Goal: Task Accomplishment & Management: Use online tool/utility

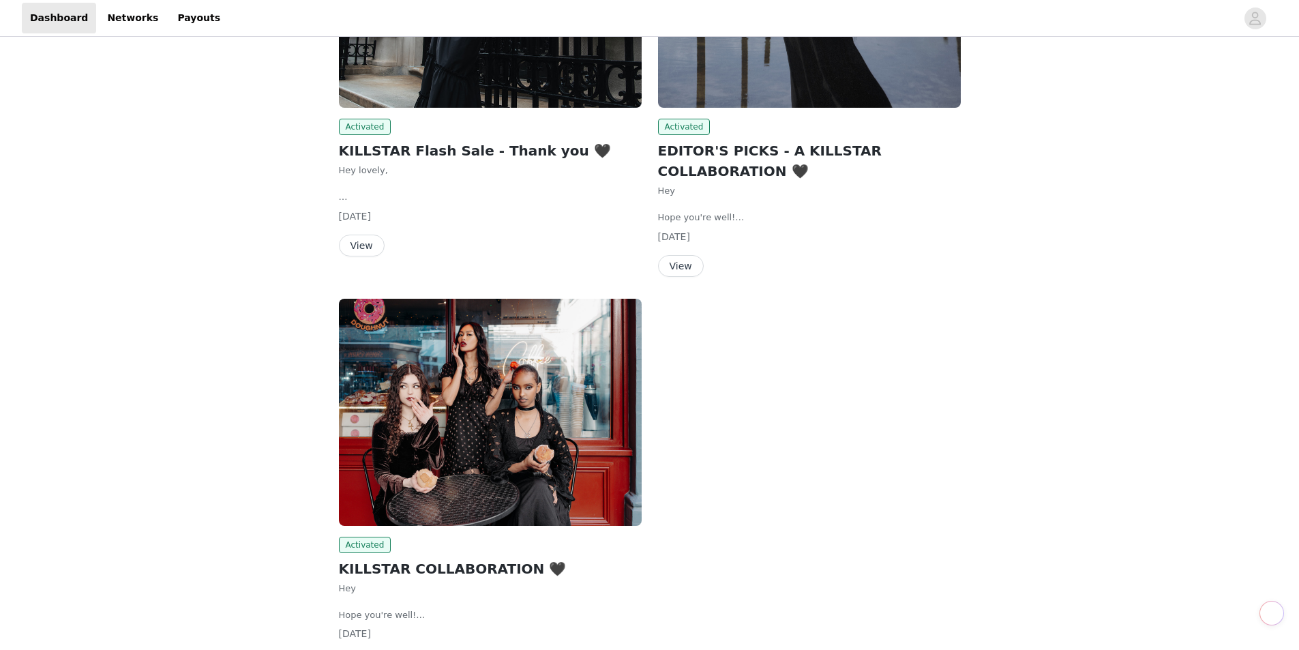
scroll to position [60, 0]
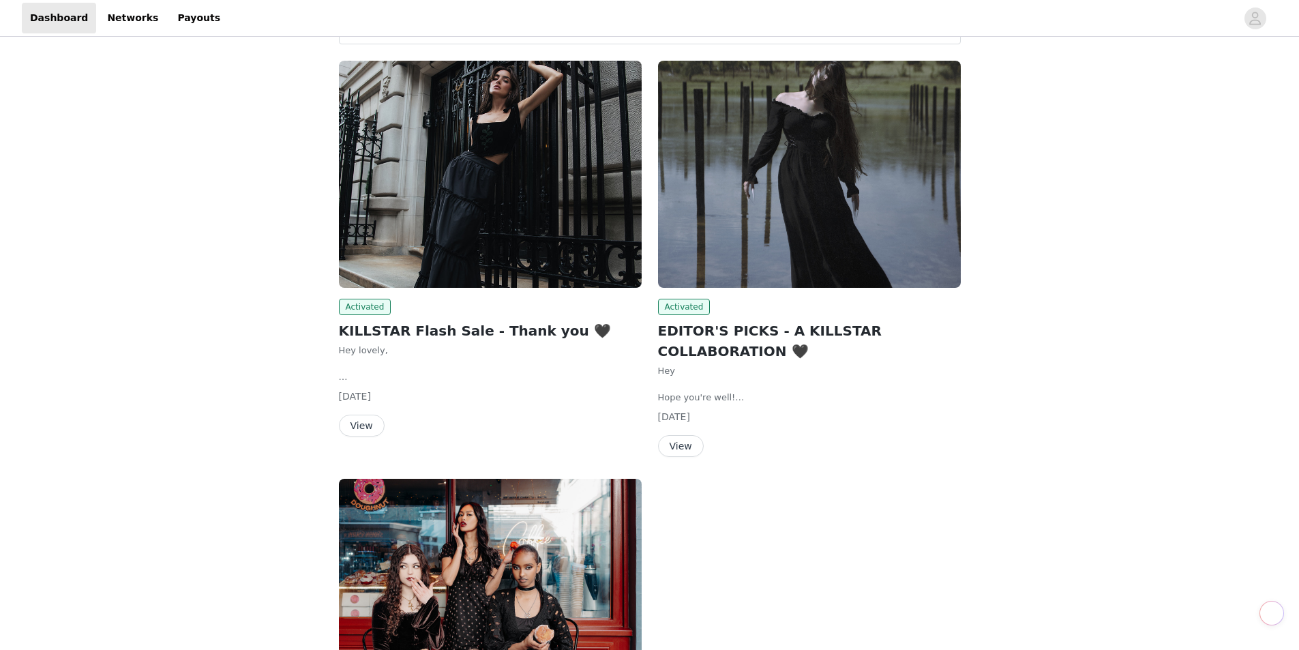
click at [683, 441] on button "View" at bounding box center [681, 446] width 46 height 22
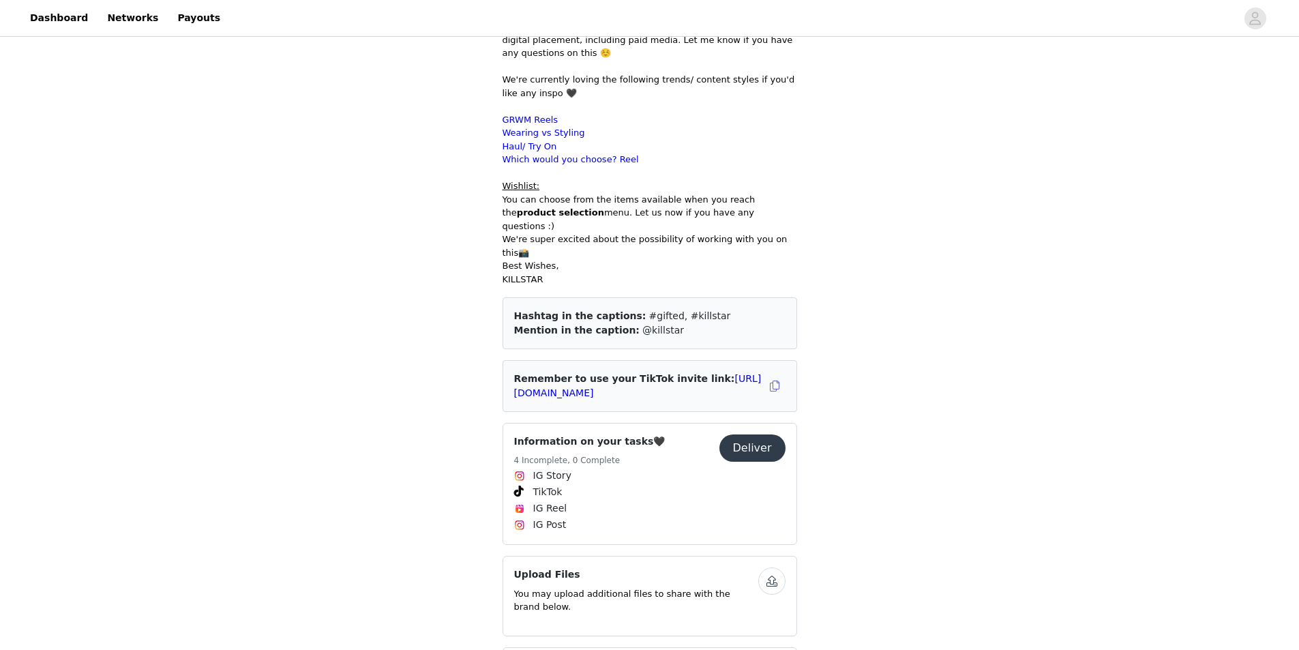
scroll to position [818, 0]
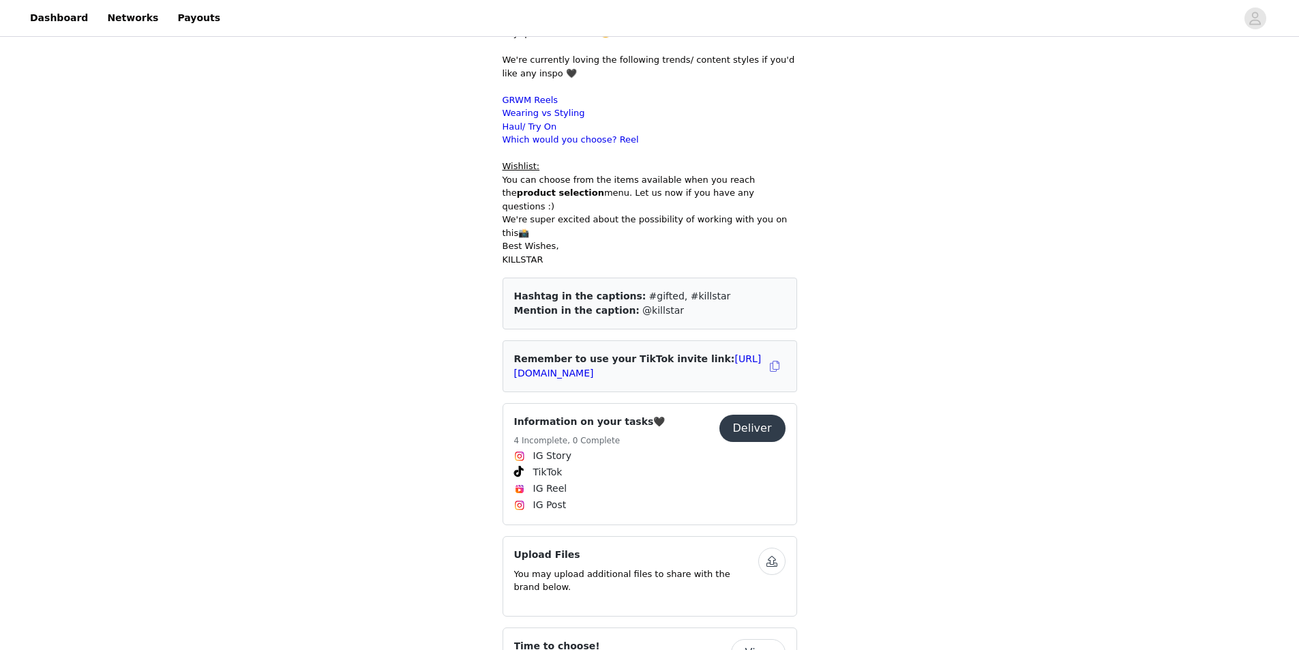
click at [758, 415] on button "Deliver" at bounding box center [752, 428] width 66 height 27
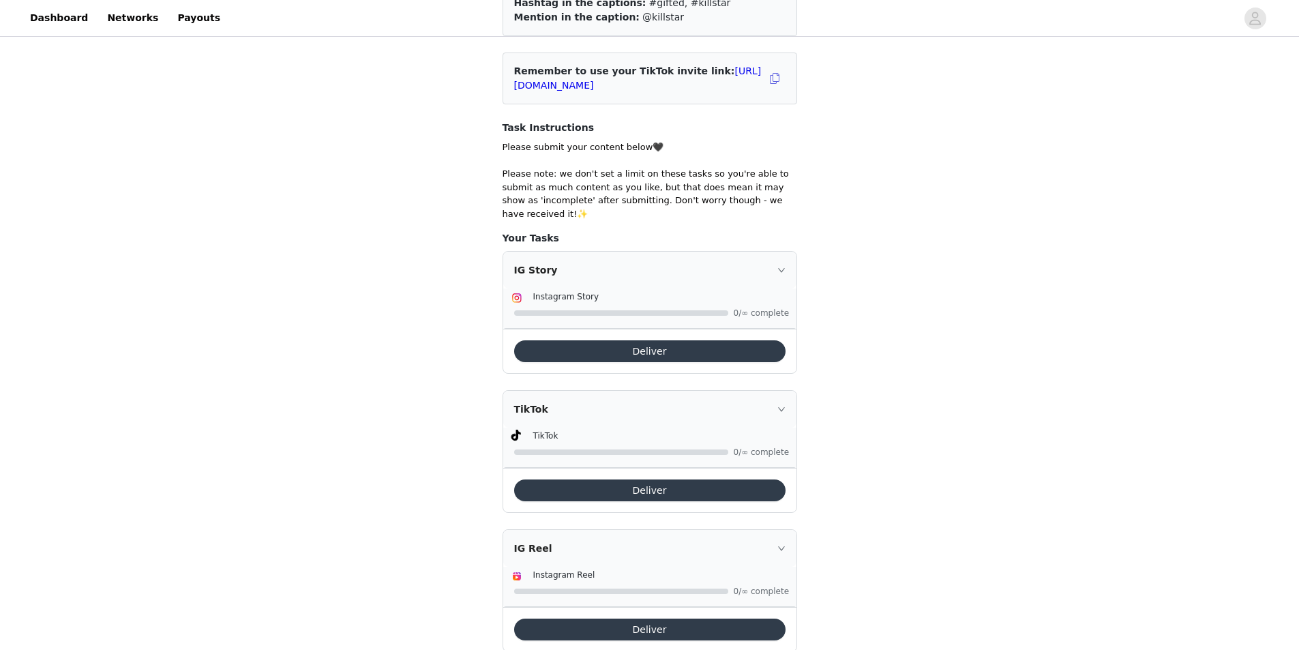
scroll to position [205, 0]
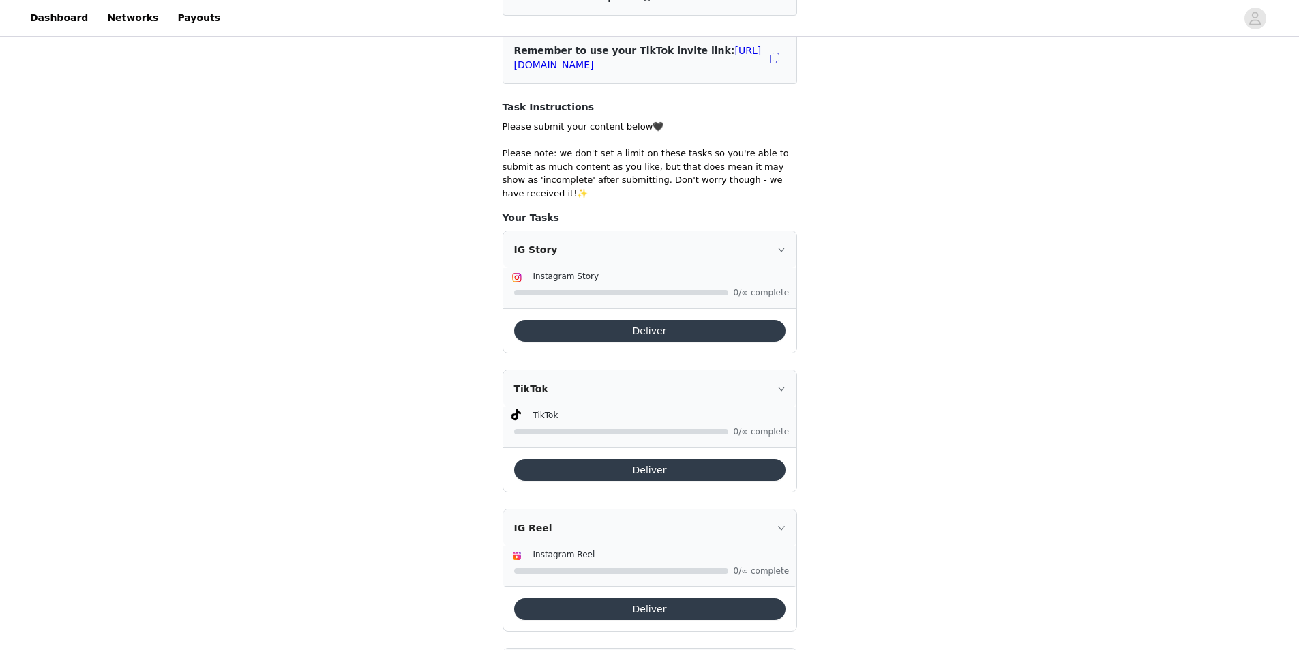
click at [680, 598] on button "Deliver" at bounding box center [649, 609] width 271 height 22
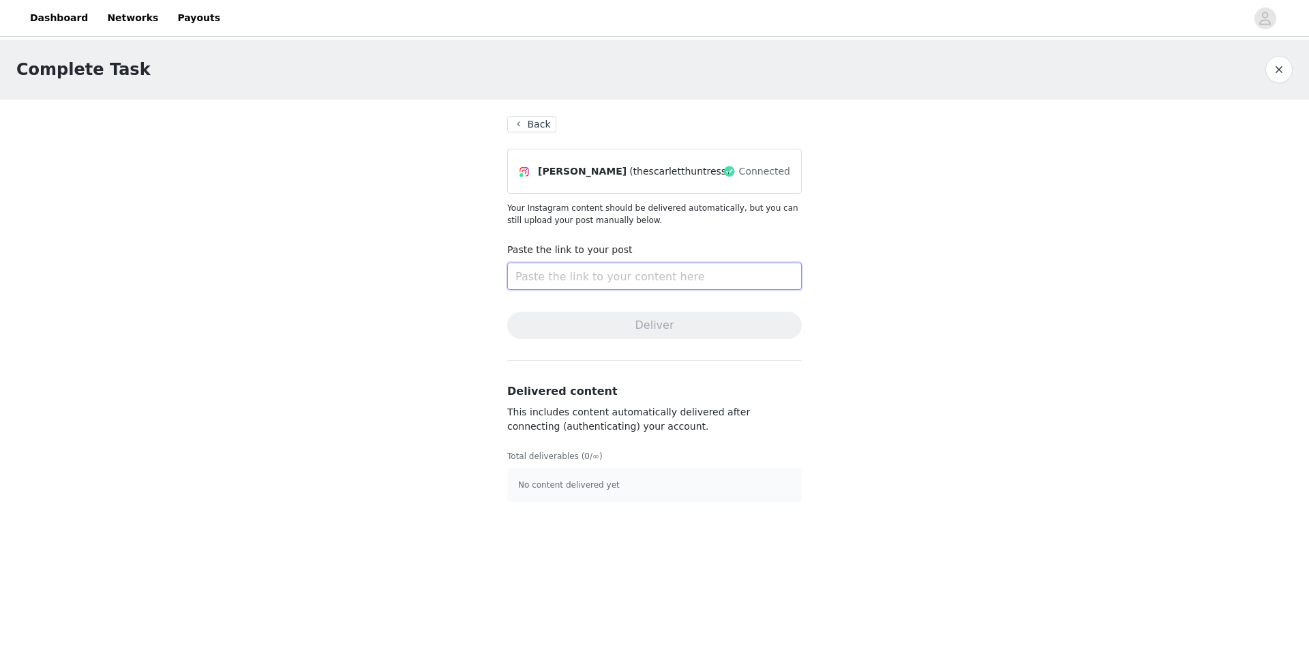
click at [600, 269] on input "text" at bounding box center [654, 276] width 295 height 27
paste input "[URL][DOMAIN_NAME]"
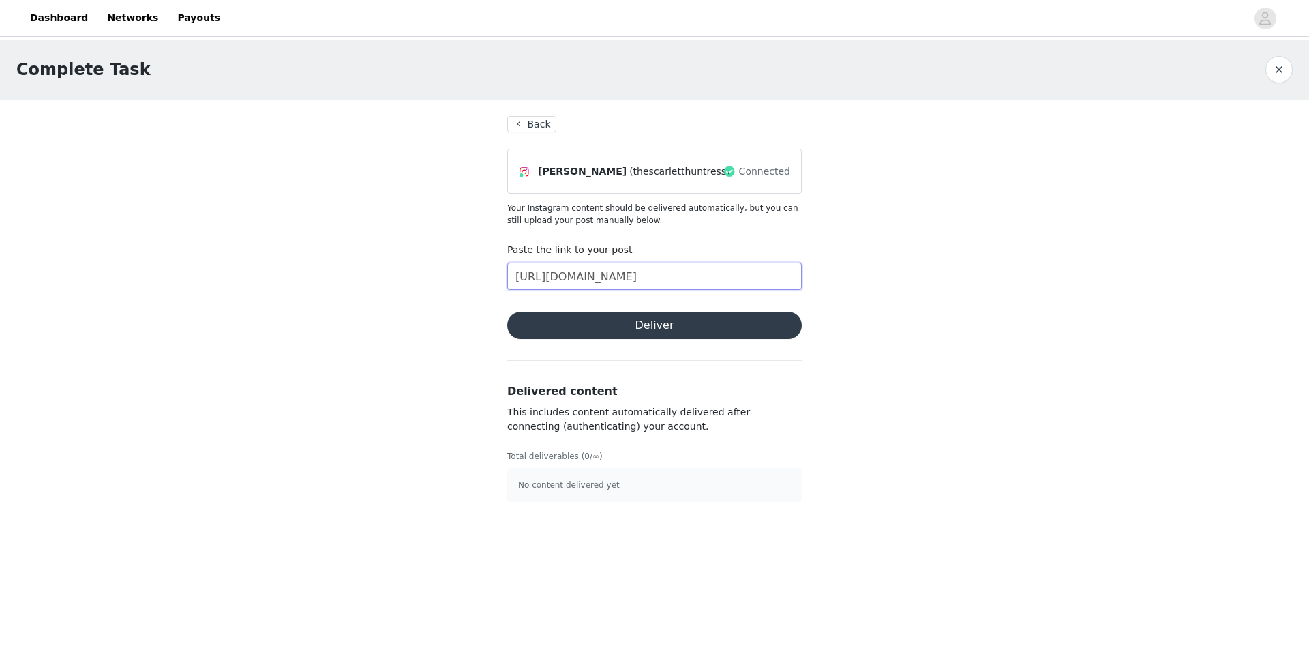
type input "[URL][DOMAIN_NAME]"
click at [706, 328] on button "Deliver" at bounding box center [654, 325] width 295 height 27
click at [535, 133] on section "Back [PERSON_NAME] (thescarletthuntress) Connected Your Instagram content shoul…" at bounding box center [654, 309] width 327 height 419
click at [537, 123] on button "Back" at bounding box center [531, 124] width 49 height 16
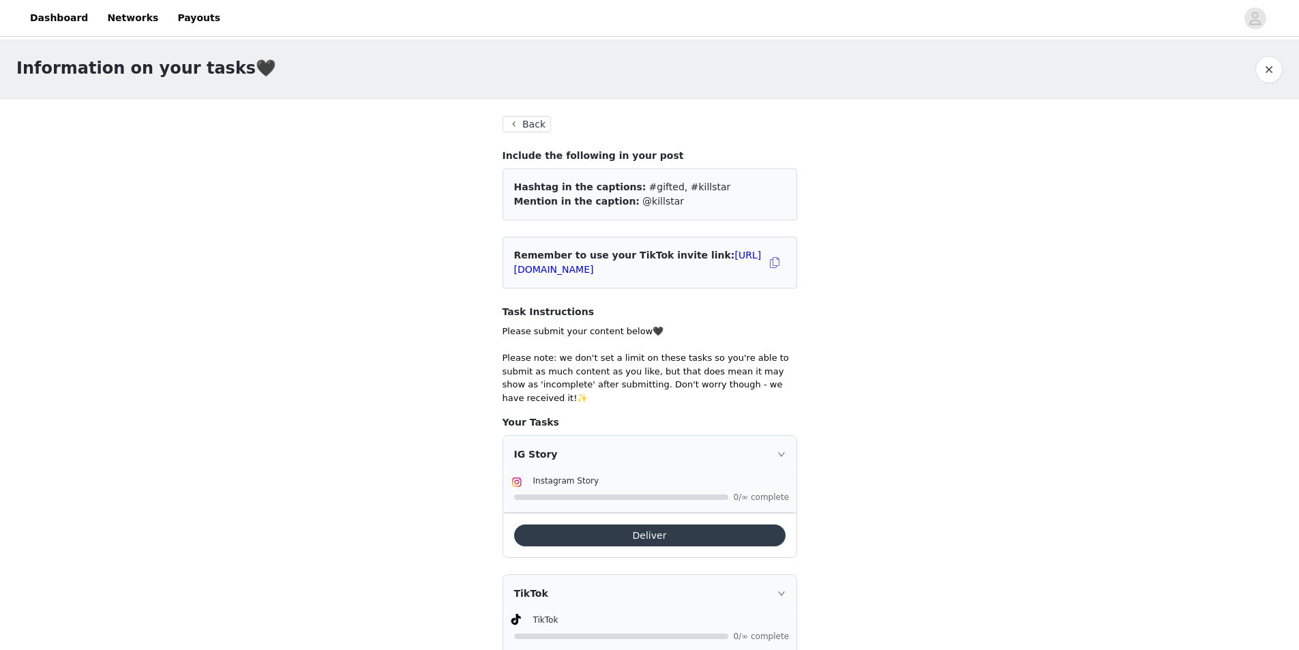
scroll to position [341, 0]
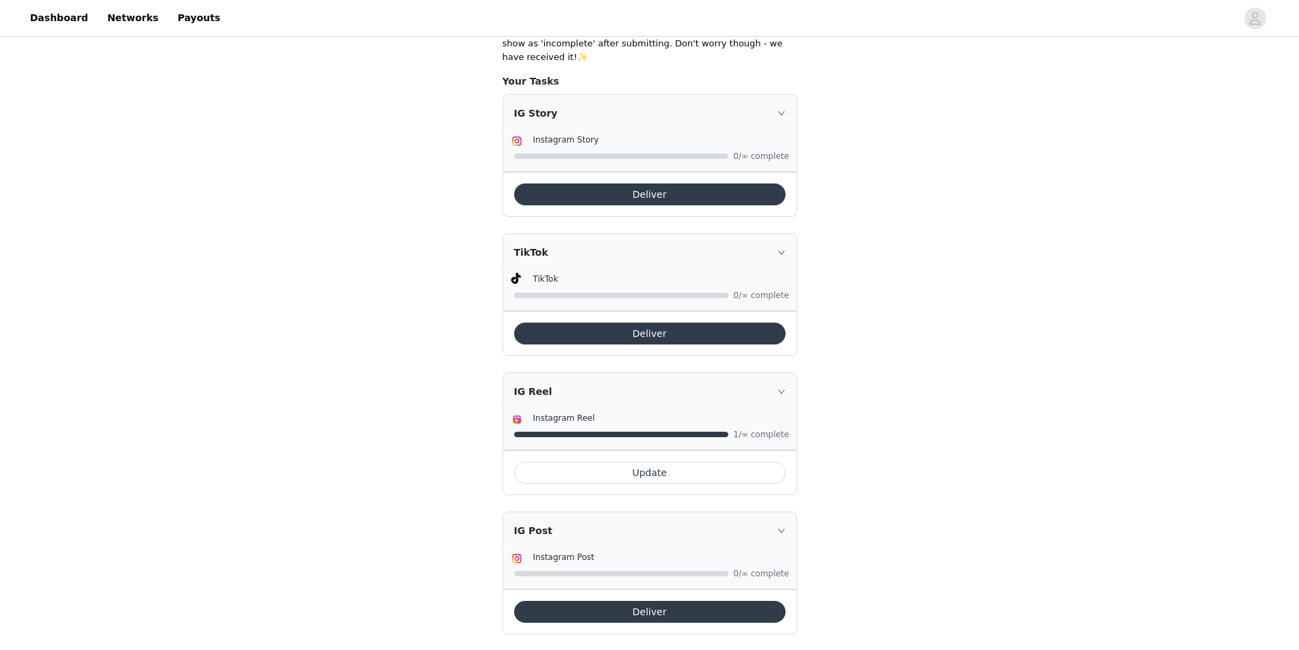
click at [657, 323] on button "Deliver" at bounding box center [649, 334] width 271 height 22
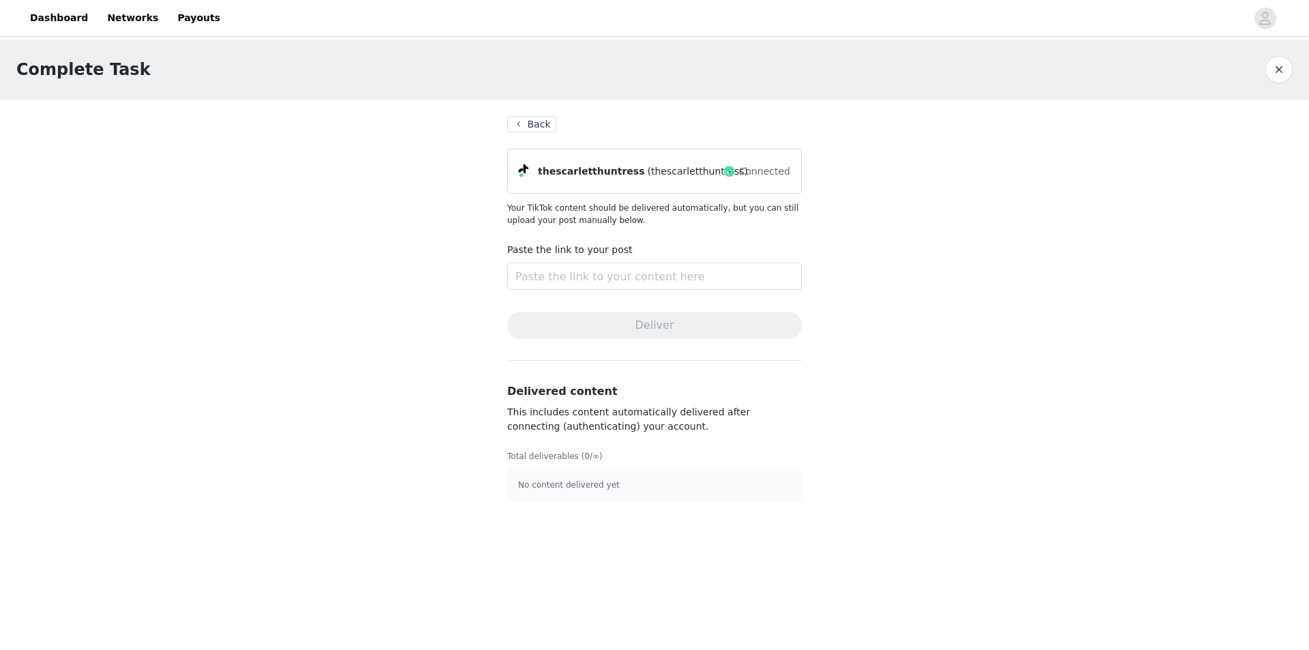
click at [573, 194] on div "thescarletthuntress (thescarletthuntress) Connected Your TikTok content should …" at bounding box center [654, 188] width 295 height 78
click at [605, 267] on input "text" at bounding box center [654, 276] width 295 height 27
paste input "[URL][DOMAIN_NAME]"
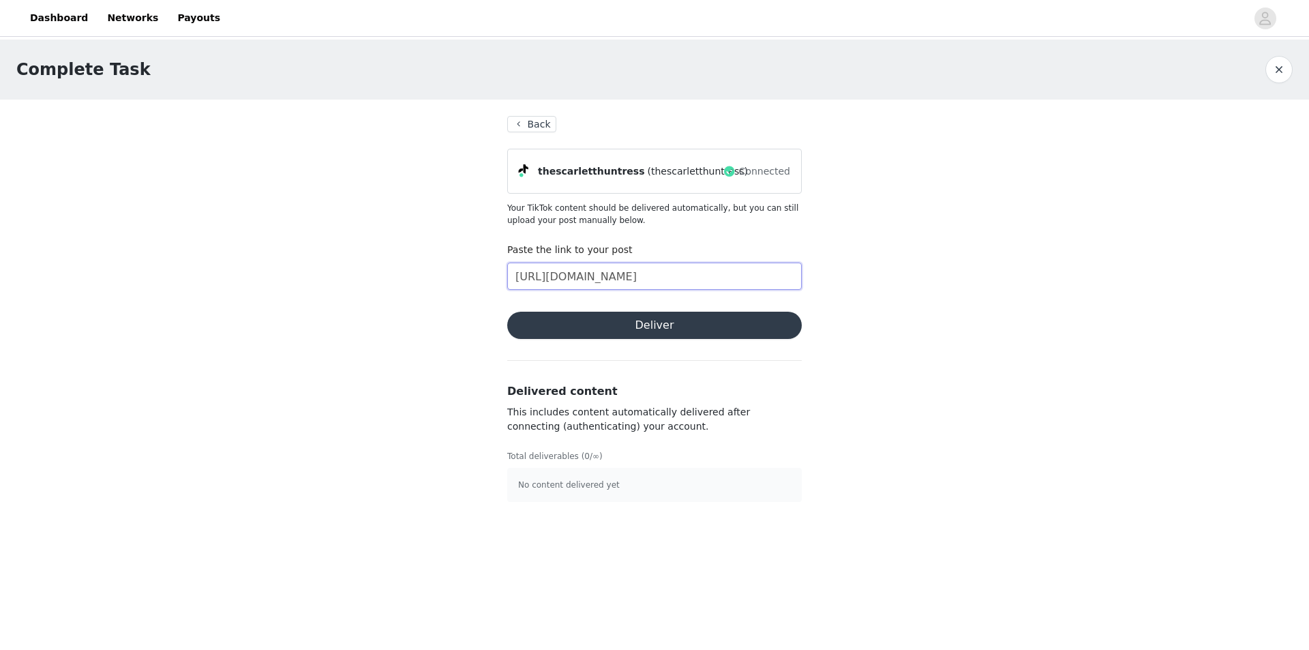
scroll to position [0, 86]
type input "[URL][DOMAIN_NAME]"
click at [665, 317] on button "Deliver" at bounding box center [654, 325] width 295 height 27
click at [530, 124] on button "Back" at bounding box center [531, 124] width 49 height 16
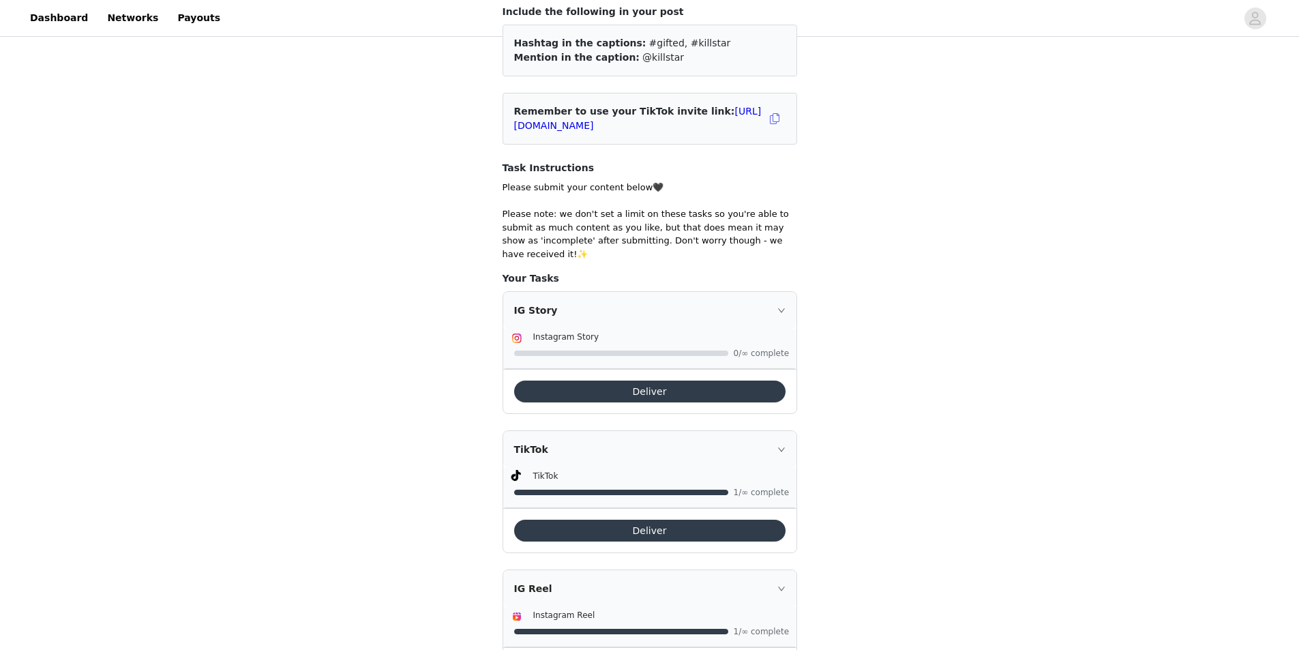
scroll to position [140, 0]
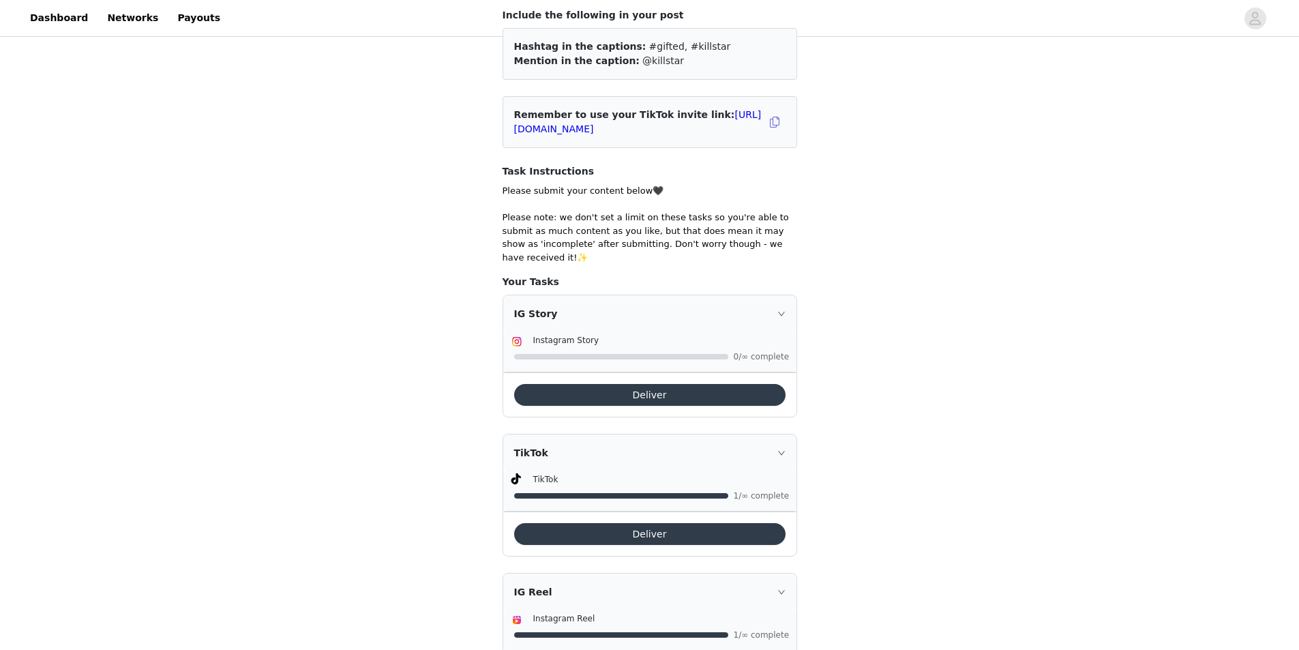
click at [758, 384] on button "Deliver" at bounding box center [649, 395] width 271 height 22
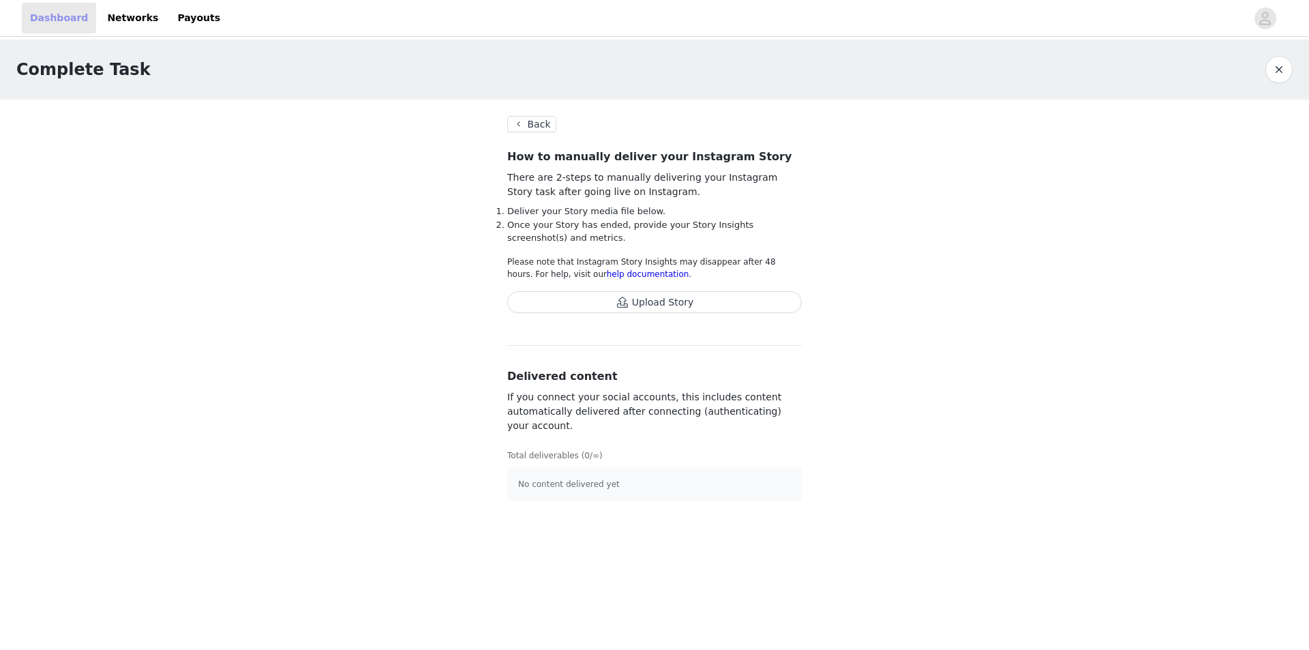
click at [61, 16] on link "Dashboard" at bounding box center [59, 18] width 74 height 31
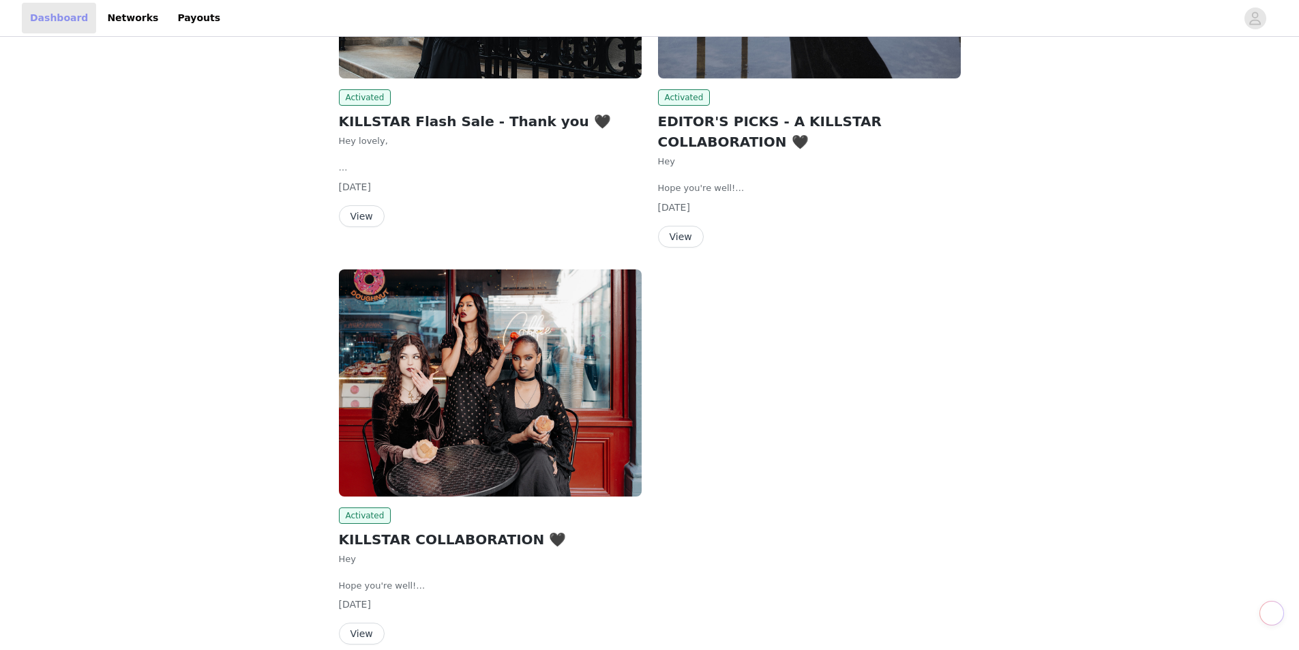
scroll to position [273, 0]
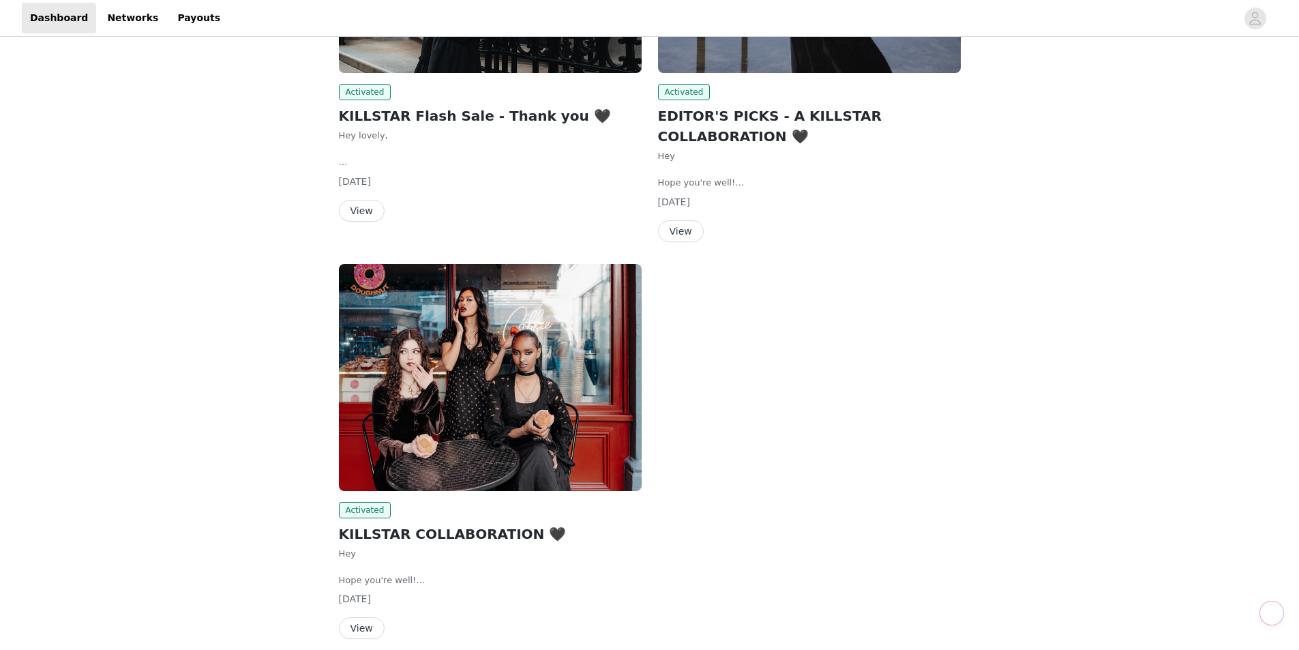
click at [346, 211] on button "View" at bounding box center [362, 211] width 46 height 22
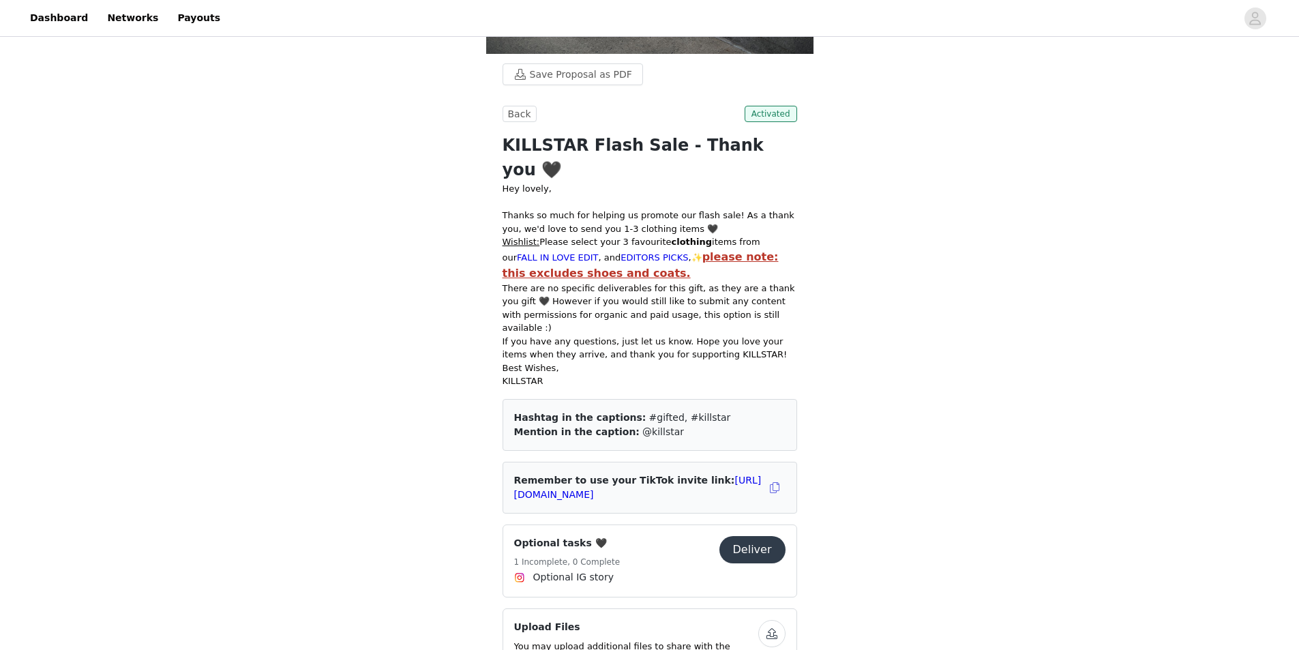
scroll to position [545, 0]
